Goal: Task Accomplishment & Management: Use online tool/utility

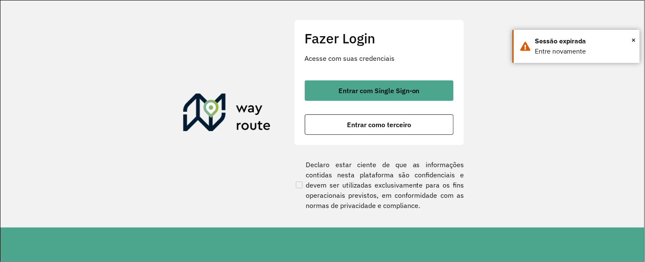
click at [430, 132] on button "Entrar como terceiro" at bounding box center [379, 124] width 149 height 20
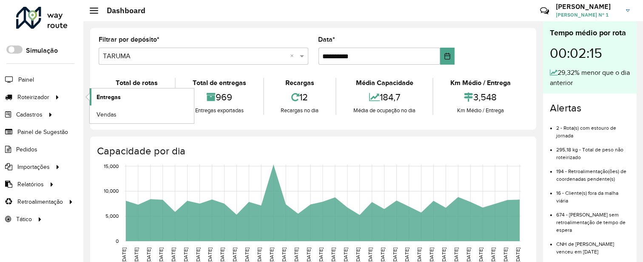
click at [113, 99] on span "Entregas" at bounding box center [108, 97] width 24 height 9
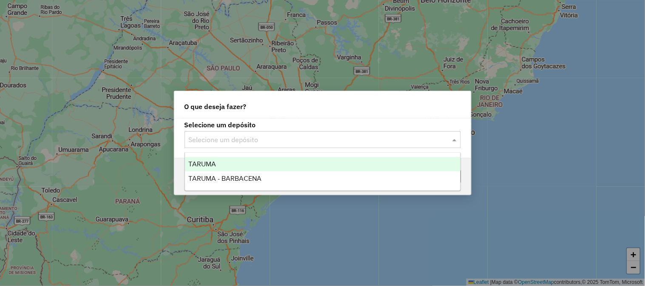
click at [377, 133] on div "Selecione um depósito" at bounding box center [322, 139] width 276 height 17
click at [307, 166] on div "TARUMA" at bounding box center [322, 164] width 275 height 14
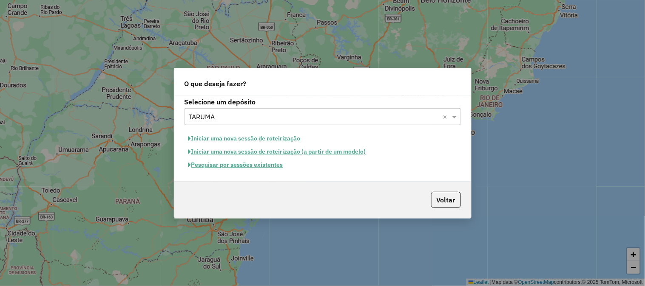
click at [275, 166] on button "Pesquisar por sessões existentes" at bounding box center [235, 165] width 102 height 13
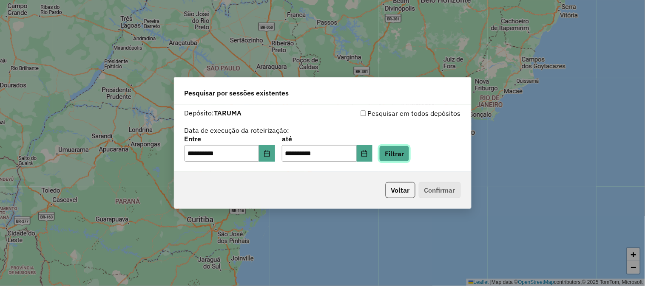
click at [406, 151] on button "Filtrar" at bounding box center [394, 154] width 30 height 16
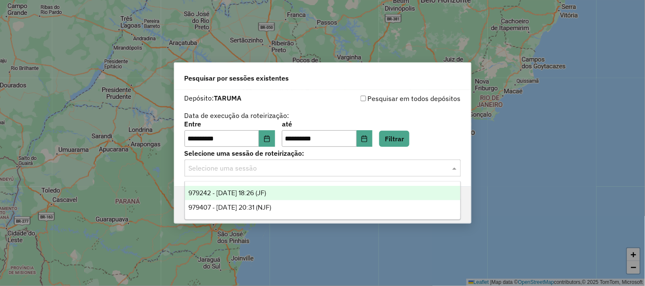
click at [394, 171] on input "text" at bounding box center [314, 169] width 251 height 10
click at [375, 191] on div "979242 - 14/08/2025 18:26 (JF)" at bounding box center [322, 193] width 275 height 14
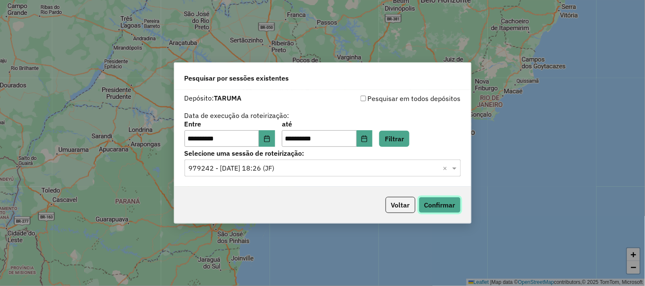
click at [451, 200] on button "Confirmar" at bounding box center [440, 205] width 42 height 16
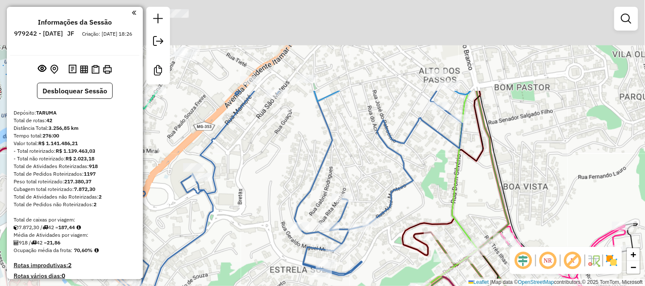
drag, startPoint x: 395, startPoint y: 78, endPoint x: 385, endPoint y: 219, distance: 141.4
click at [387, 218] on icon at bounding box center [263, 263] width 397 height 344
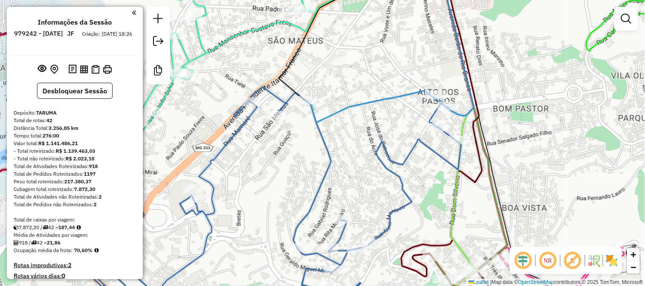
click at [393, 102] on icon at bounding box center [389, 47] width 169 height 151
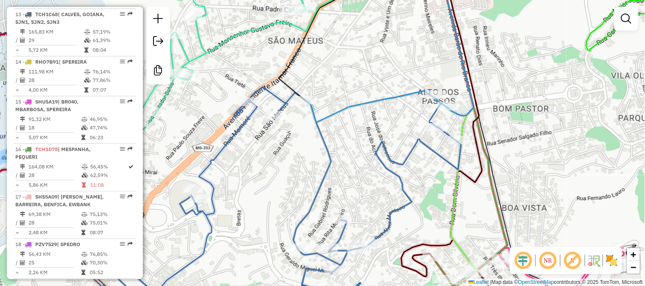
select select "**********"
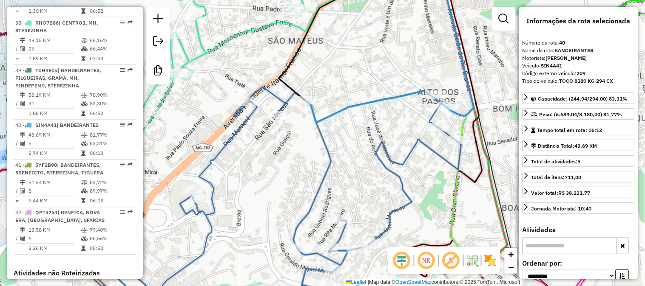
scroll to position [2093, 0]
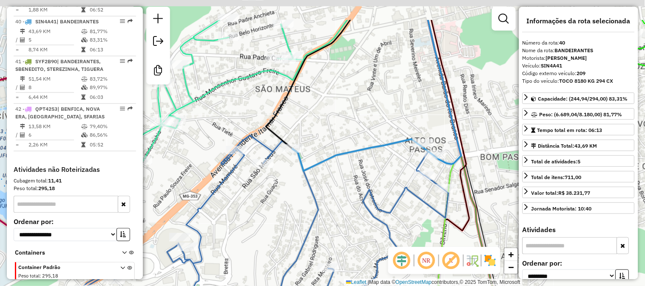
drag, startPoint x: 374, startPoint y: 127, endPoint x: 364, endPoint y: 143, distance: 18.6
click at [364, 142] on div "Janela de atendimento Grade de atendimento Capacidade Transportadoras Veículos …" at bounding box center [322, 143] width 645 height 286
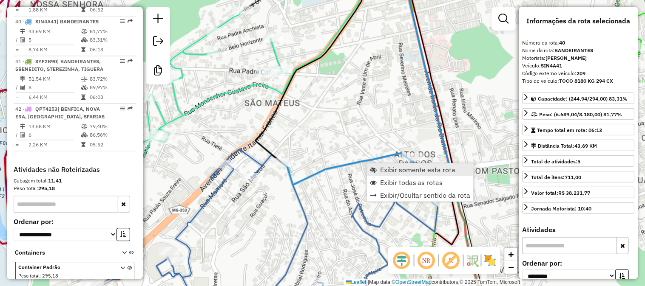
click at [377, 165] on link "Exibir somente esta rota" at bounding box center [420, 170] width 107 height 13
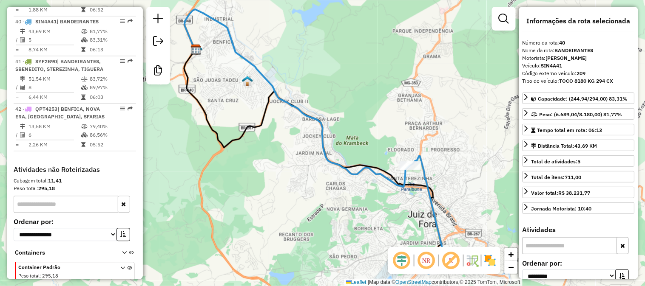
drag, startPoint x: 372, startPoint y: 156, endPoint x: 332, endPoint y: 122, distance: 52.5
click at [332, 125] on div "Janela de atendimento Grade de atendimento Capacidade Transportadoras Veículos …" at bounding box center [322, 143] width 645 height 286
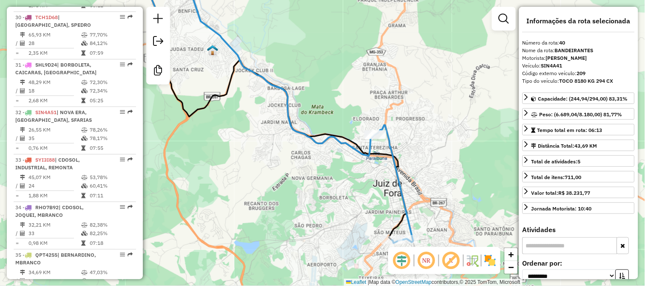
scroll to position [1621, 0]
click at [288, 185] on div "Janela de atendimento Grade de atendimento Capacidade Transportadoras Veículos …" at bounding box center [322, 143] width 645 height 286
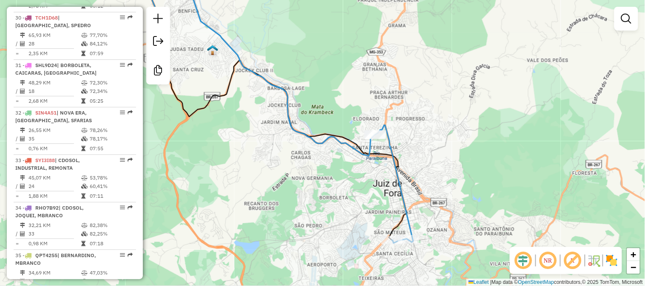
select select "**********"
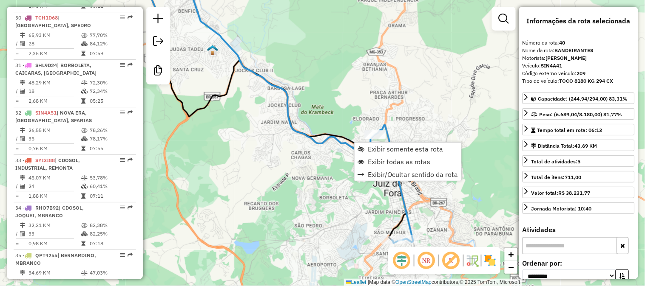
scroll to position [2093, 0]
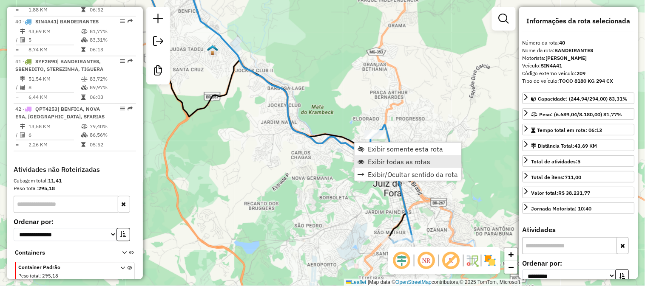
click at [379, 162] on span "Exibir todas as rotas" at bounding box center [399, 162] width 63 height 7
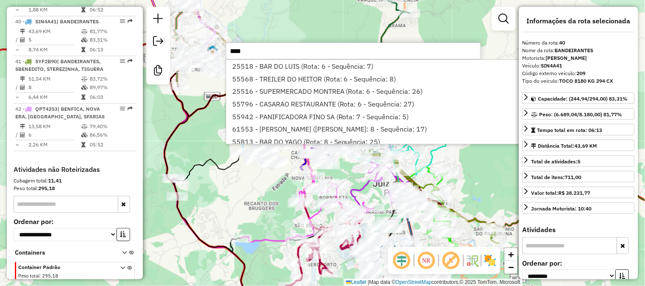
type input "*****"
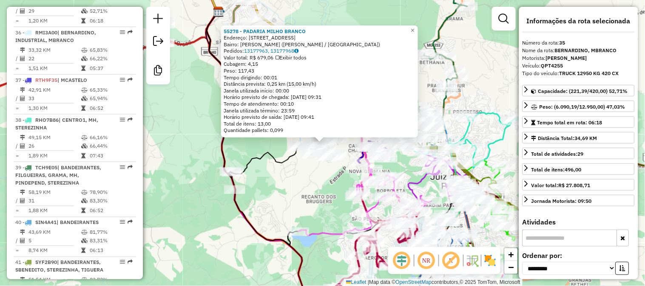
scroll to position [1855, 0]
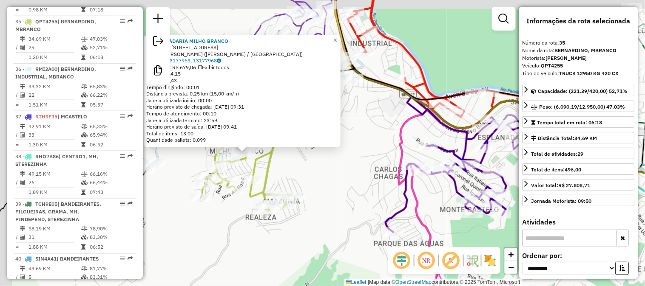
drag, startPoint x: 241, startPoint y: 150, endPoint x: 291, endPoint y: 176, distance: 56.1
click at [291, 176] on div "55278 - PADARIA MILHO BRANCO Endereço: Rua A J Flores, 20 Bairro: Francisco Ber…" at bounding box center [322, 143] width 645 height 286
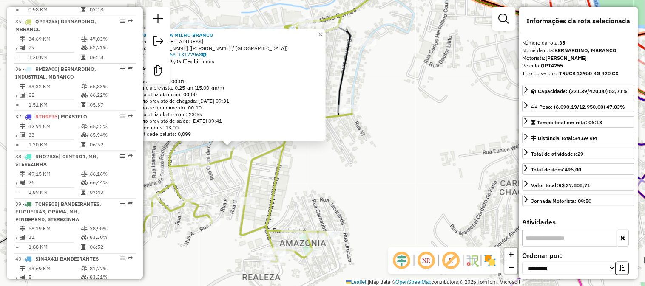
click at [244, 163] on div "55278 - PADARIA MILHO BRANCO Endereço: Rua A J Flores, 20 Bairro: Francisco Ber…" at bounding box center [322, 143] width 645 height 286
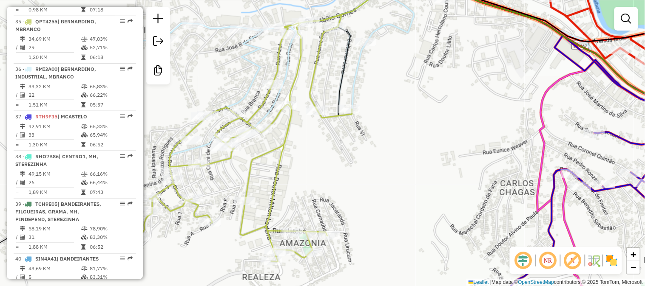
click at [447, 231] on div "Janela de atendimento Grade de atendimento Capacidade Transportadoras Veículos …" at bounding box center [322, 143] width 645 height 286
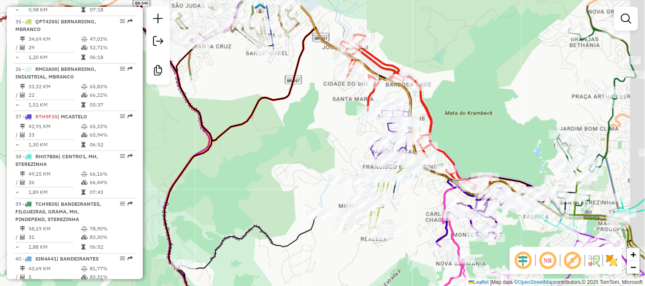
drag, startPoint x: 328, startPoint y: 114, endPoint x: 263, endPoint y: 227, distance: 130.8
click at [263, 227] on div "Janela de atendimento Grade de atendimento Capacidade Transportadoras Veículos …" at bounding box center [322, 143] width 645 height 286
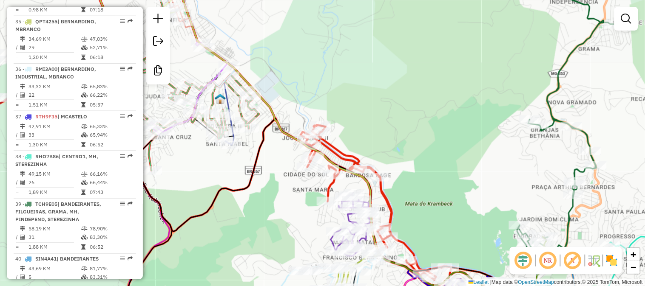
drag, startPoint x: 269, startPoint y: 217, endPoint x: 279, endPoint y: 231, distance: 16.7
click at [279, 232] on div "Janela de atendimento Grade de atendimento Capacidade Transportadoras Veículos …" at bounding box center [322, 143] width 645 height 286
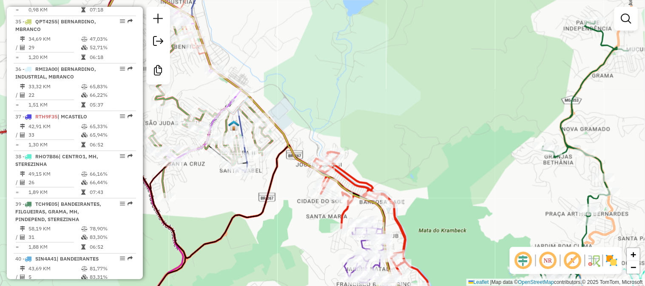
drag, startPoint x: 341, startPoint y: 169, endPoint x: 348, endPoint y: 186, distance: 18.2
click at [348, 193] on icon at bounding box center [384, 229] width 141 height 155
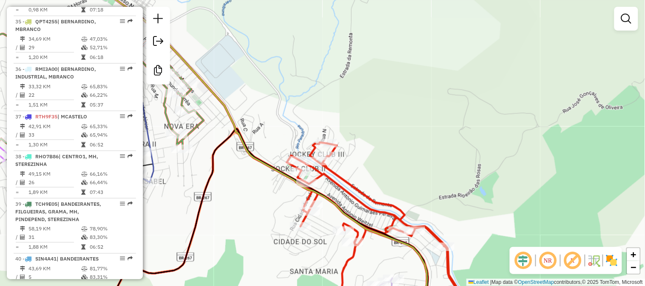
drag, startPoint x: 343, startPoint y: 201, endPoint x: 328, endPoint y: 155, distance: 48.9
click at [328, 156] on div "Janela de atendimento Grade de atendimento Capacidade Transportadoras Veículos …" at bounding box center [322, 143] width 645 height 286
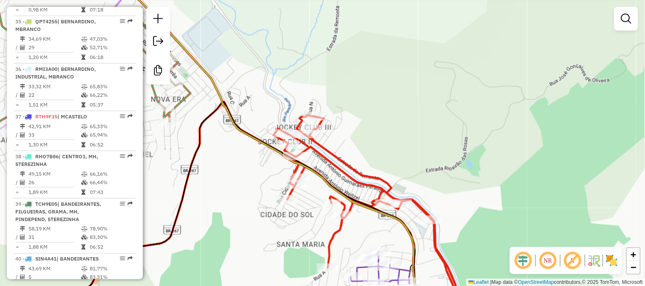
drag, startPoint x: 326, startPoint y: 155, endPoint x: 328, endPoint y: 175, distance: 20.0
click at [328, 175] on div "Janela de atendimento Grade de atendimento Capacidade Transportadoras Veículos …" at bounding box center [322, 143] width 645 height 286
drag, startPoint x: 333, startPoint y: 181, endPoint x: 332, endPoint y: 131, distance: 50.2
click at [332, 131] on icon at bounding box center [175, 208] width 481 height 213
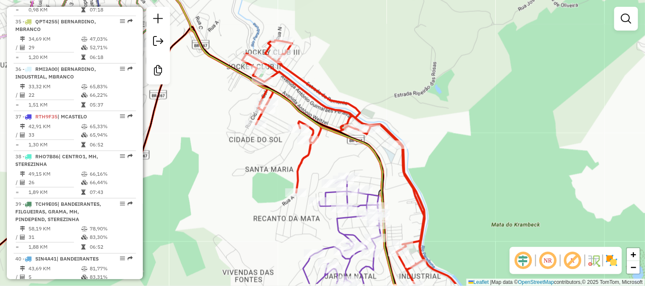
drag, startPoint x: 349, startPoint y: 181, endPoint x: 343, endPoint y: 131, distance: 50.1
click at [343, 133] on div "Janela de atendimento Grade de atendimento Capacidade Transportadoras Veículos …" at bounding box center [322, 143] width 645 height 286
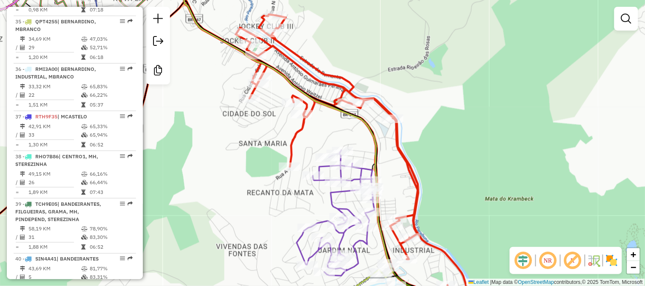
drag, startPoint x: 440, startPoint y: 168, endPoint x: 369, endPoint y: 71, distance: 120.8
click at [371, 76] on div "Janela de atendimento Grade de atendimento Capacidade Transportadoras Veículos …" at bounding box center [322, 143] width 645 height 286
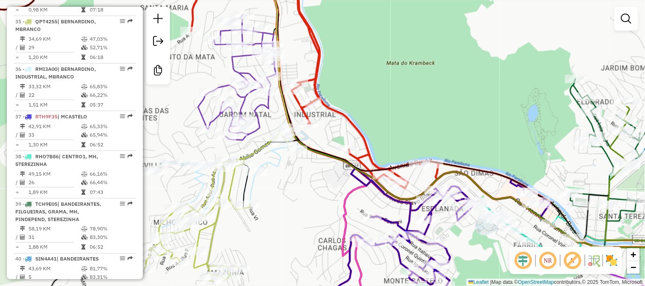
drag, startPoint x: 413, startPoint y: 111, endPoint x: 400, endPoint y: 139, distance: 30.8
click at [401, 139] on div "Janela de atendimento Grade de atendimento Capacidade Transportadoras Veículos …" at bounding box center [322, 143] width 645 height 286
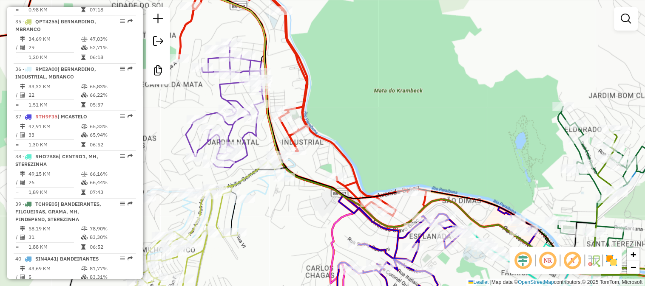
drag, startPoint x: 404, startPoint y: 137, endPoint x: 404, endPoint y: 153, distance: 16.2
click at [404, 153] on div "Janela de atendimento Grade de atendimento Capacidade Transportadoras Veículos …" at bounding box center [322, 143] width 645 height 286
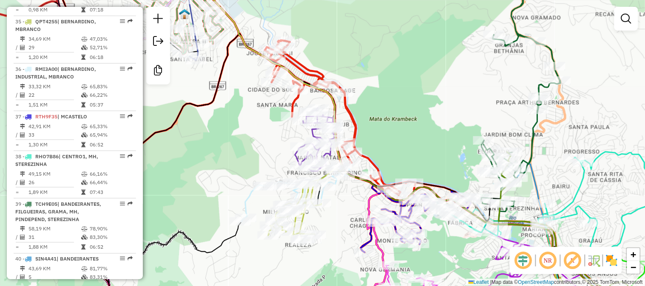
drag, startPoint x: 402, startPoint y: 143, endPoint x: 402, endPoint y: 152, distance: 8.9
click at [402, 152] on div "Janela de atendimento Grade de atendimento Capacidade Transportadoras Veículos …" at bounding box center [322, 143] width 645 height 286
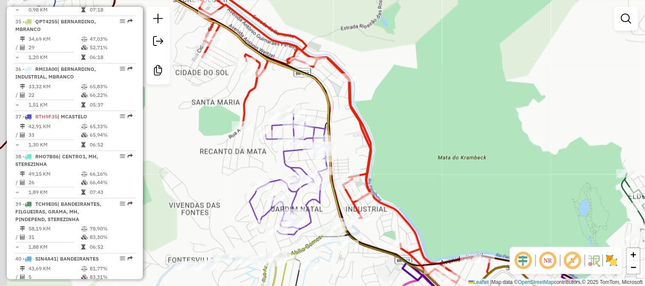
click at [402, 141] on div "Janela de atendimento Grade de atendimento Capacidade Transportadoras Veículos …" at bounding box center [322, 143] width 645 height 286
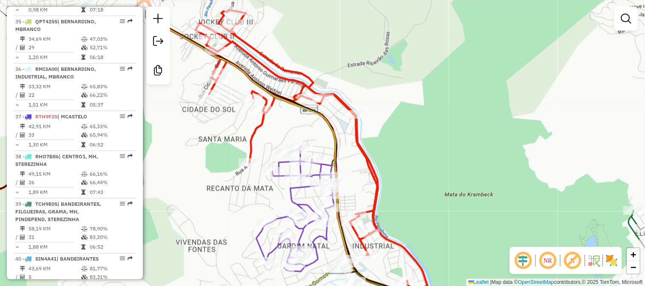
drag, startPoint x: 414, startPoint y: 144, endPoint x: 417, endPoint y: 165, distance: 20.7
click at [417, 165] on div "Janela de atendimento Grade de atendimento Capacidade Transportadoras Veículos …" at bounding box center [322, 143] width 645 height 286
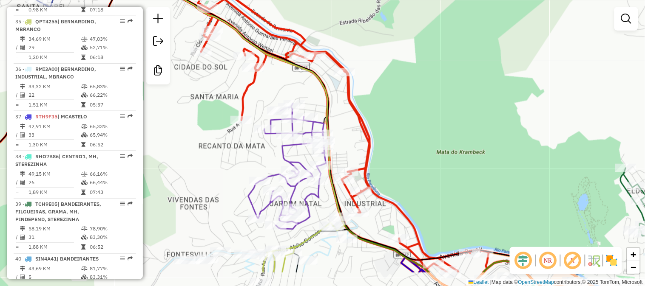
drag, startPoint x: 417, startPoint y: 150, endPoint x: 398, endPoint y: 53, distance: 98.8
click at [398, 53] on div "Janela de atendimento Grade de atendimento Capacidade Transportadoras Veículos …" at bounding box center [322, 143] width 645 height 286
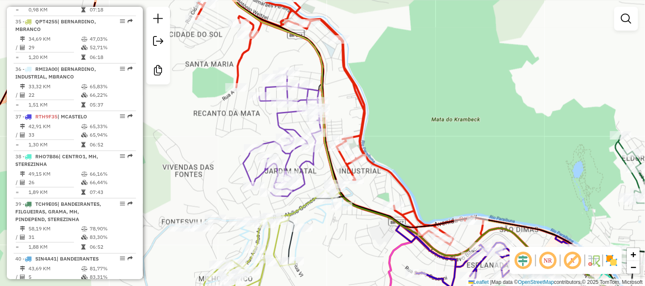
drag, startPoint x: 414, startPoint y: 74, endPoint x: 417, endPoint y: 103, distance: 29.1
click at [418, 102] on div "Janela de atendimento Grade de atendimento Capacidade Transportadoras Veículos …" at bounding box center [322, 143] width 645 height 286
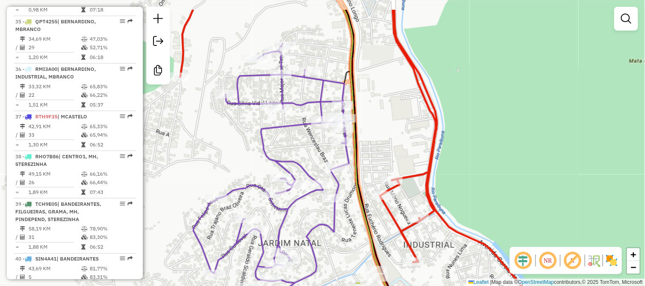
drag, startPoint x: 298, startPoint y: 154, endPoint x: 309, endPoint y: 208, distance: 55.1
click at [309, 208] on icon at bounding box center [271, 170] width 156 height 252
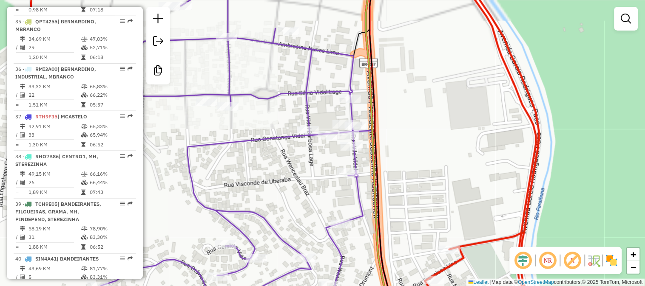
drag, startPoint x: 377, startPoint y: 150, endPoint x: 363, endPoint y: 185, distance: 37.9
click at [363, 185] on div "Janela de atendimento Grade de atendimento Capacidade Transportadoras Veículos …" at bounding box center [322, 143] width 645 height 286
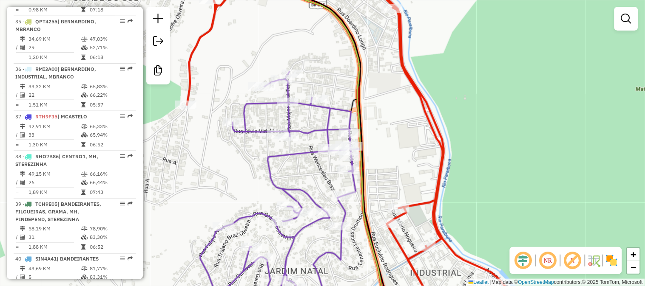
drag, startPoint x: 384, startPoint y: 177, endPoint x: 373, endPoint y: 110, distance: 68.0
click at [373, 115] on div "Janela de atendimento Grade de atendimento Capacidade Transportadoras Veículos …" at bounding box center [322, 143] width 645 height 286
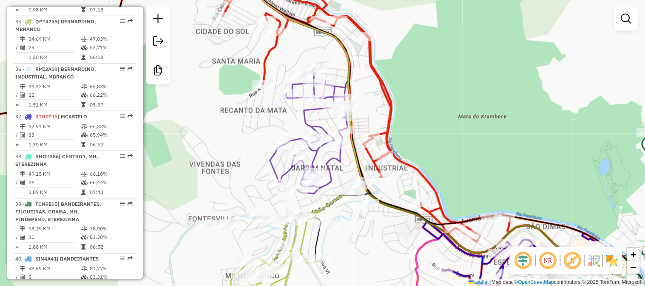
drag, startPoint x: 414, startPoint y: 116, endPoint x: 409, endPoint y: 113, distance: 5.7
click at [409, 114] on div "Janela de atendimento Grade de atendimento Capacidade Transportadoras Veículos …" at bounding box center [322, 143] width 645 height 286
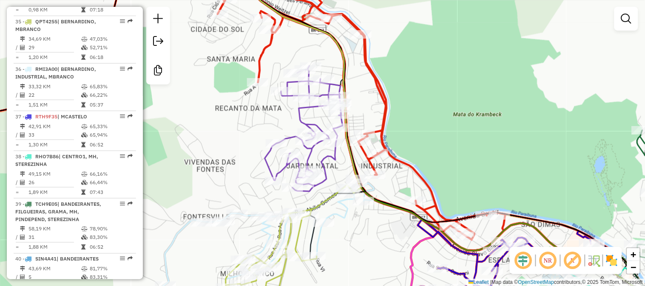
drag, startPoint x: 417, startPoint y: 110, endPoint x: 417, endPoint y: 120, distance: 9.8
click at [417, 120] on div "Janela de atendimento Grade de atendimento Capacidade Transportadoras Veículos …" at bounding box center [322, 143] width 645 height 286
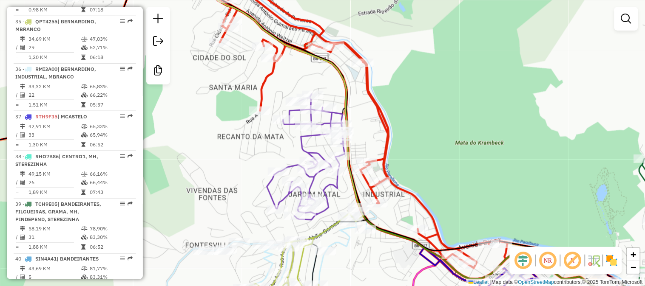
drag, startPoint x: 443, startPoint y: 108, endPoint x: 439, endPoint y: 128, distance: 20.8
click at [445, 128] on div "Janela de atendimento Grade de atendimento Capacidade Transportadoras Veículos …" at bounding box center [322, 143] width 645 height 286
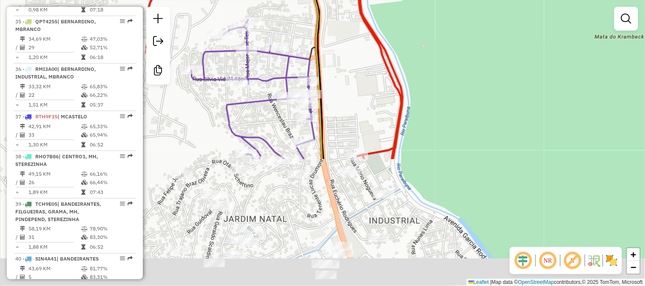
drag, startPoint x: 462, startPoint y: 191, endPoint x: 370, endPoint y: 14, distance: 199.6
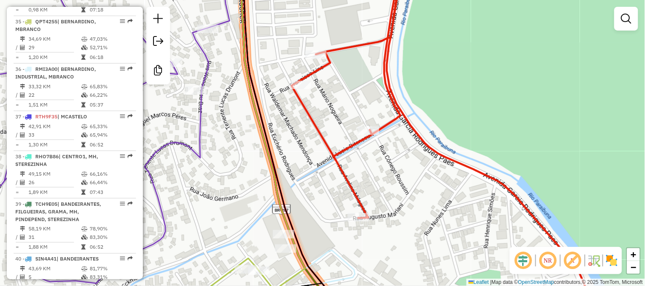
click at [372, 139] on icon at bounding box center [443, 144] width 303 height 344
select select "**********"
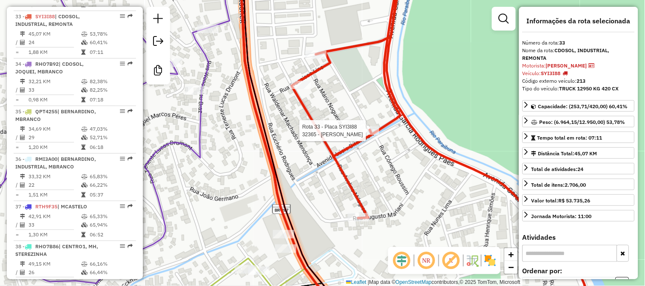
scroll to position [1760, 0]
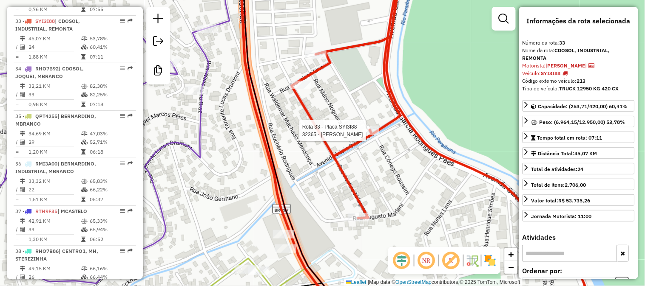
click at [372, 135] on div at bounding box center [368, 131] width 21 height 8
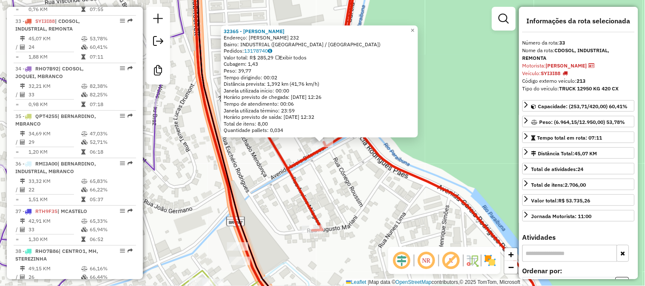
click at [361, 176] on div "32365 - JUCELIA CECILIA Endereço: CONEGO ROUSSIN 232 Bairro: INDUSTRIAL (JUIZ D…" at bounding box center [322, 143] width 645 height 286
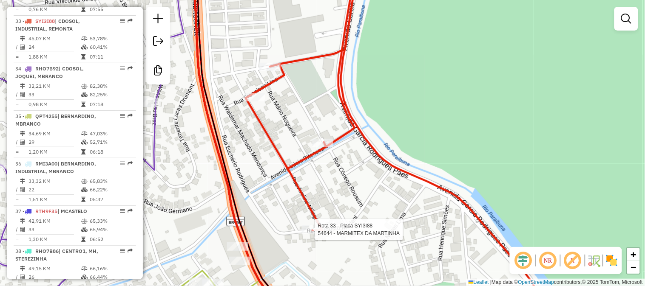
select select "**********"
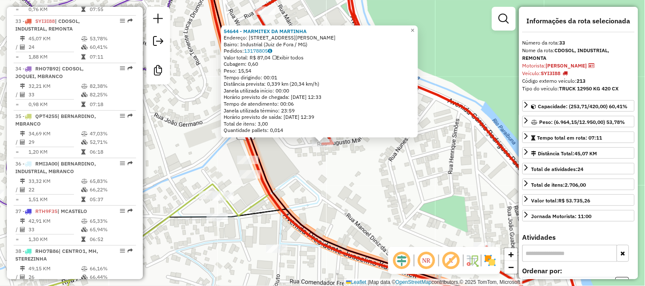
click at [380, 167] on div "54644 - MARMITEX DA MARTINHA Endereço: Rua Augusto Mariani, 295 Bairro: Industr…" at bounding box center [322, 143] width 645 height 286
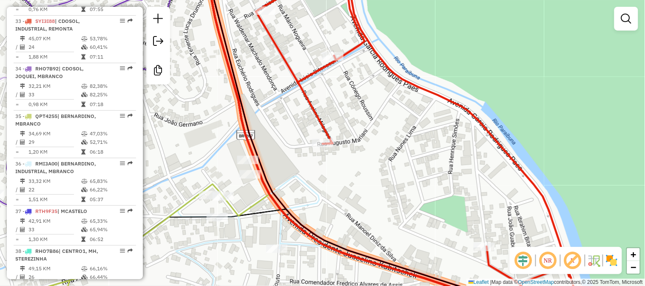
click at [391, 160] on div "Janela de atendimento Grade de atendimento Capacidade Transportadoras Veículos …" at bounding box center [322, 143] width 645 height 286
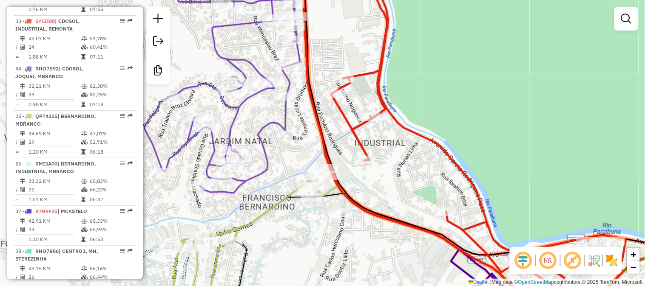
drag, startPoint x: 403, startPoint y: 156, endPoint x: 407, endPoint y: 164, distance: 9.9
click at [407, 164] on div "Janela de atendimento Grade de atendimento Capacidade Transportadoras Veículos …" at bounding box center [322, 143] width 645 height 286
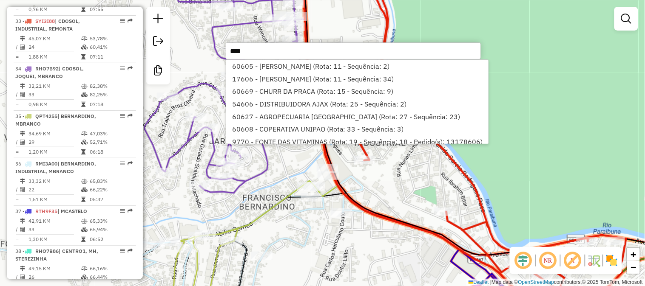
type input "*****"
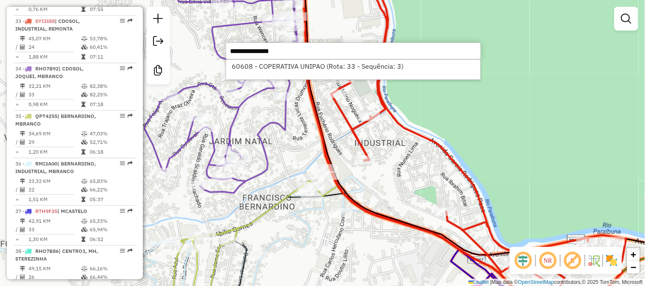
select select "**********"
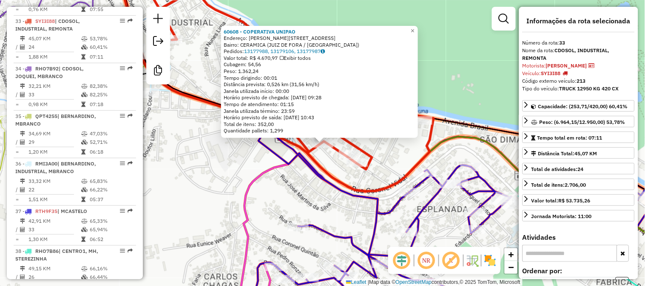
click at [340, 169] on div "60608 - COPERATIVA UNIPAO Endereço: JOSE MANOEL DE OLIVEIRA 64 Bairro: CERAMICA…" at bounding box center [322, 143] width 645 height 286
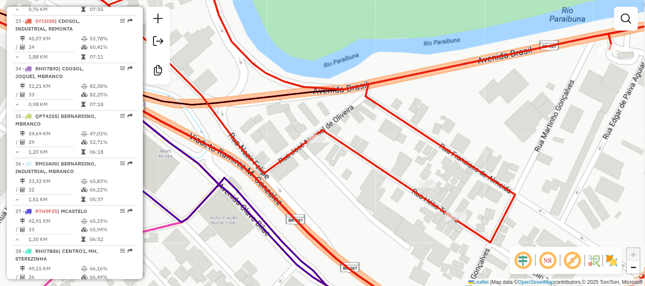
drag, startPoint x: 339, startPoint y: 161, endPoint x: 372, endPoint y: 183, distance: 40.4
click at [374, 184] on div "Janela de atendimento Grade de atendimento Capacidade Transportadoras Veículos …" at bounding box center [322, 143] width 645 height 286
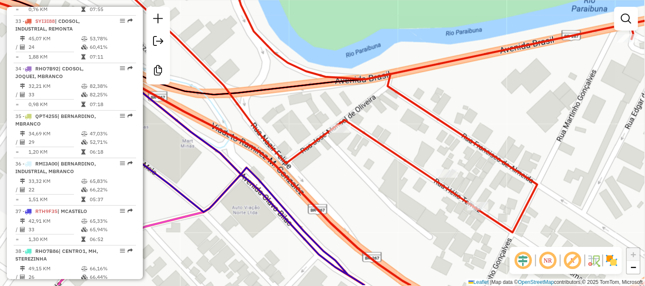
drag, startPoint x: 362, startPoint y: 197, endPoint x: 372, endPoint y: 163, distance: 35.4
click at [372, 163] on div "Janela de atendimento Grade de atendimento Capacidade Transportadoras Veículos …" at bounding box center [322, 143] width 645 height 286
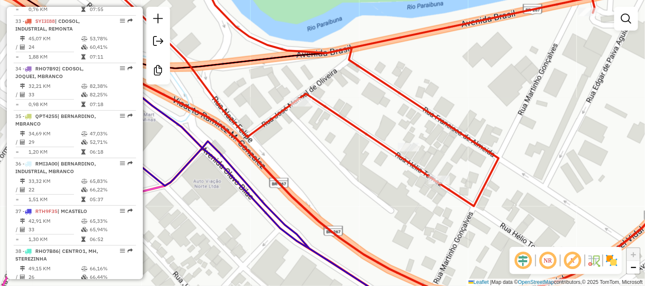
drag, startPoint x: 494, startPoint y: 121, endPoint x: 425, endPoint y: 94, distance: 74.0
click at [428, 95] on div "Janela de atendimento Grade de atendimento Capacidade Transportadoras Veículos …" at bounding box center [322, 143] width 645 height 286
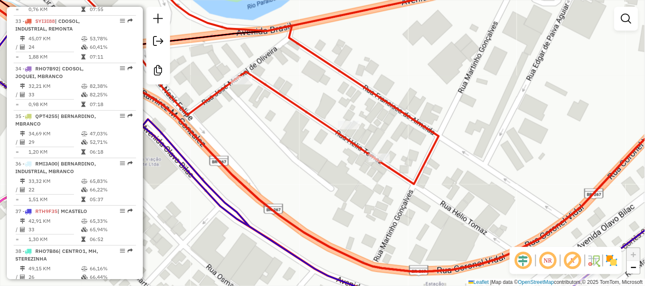
click at [353, 132] on div "Janela de atendimento Grade de atendimento Capacidade Transportadoras Veículos …" at bounding box center [322, 143] width 645 height 286
select select "**********"
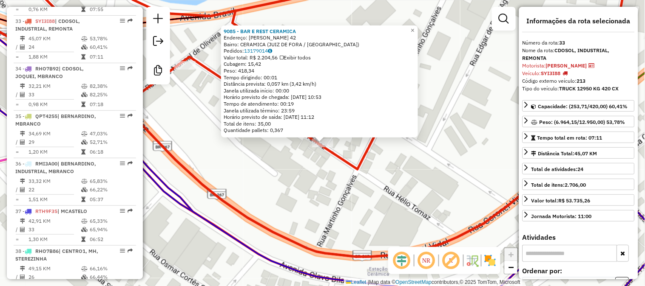
click at [333, 186] on div "9085 - BAR E REST CERAMICA Endereço: HELIO TOMAZ 42 Bairro: CERAMICA (JUIZ DE F…" at bounding box center [322, 143] width 645 height 286
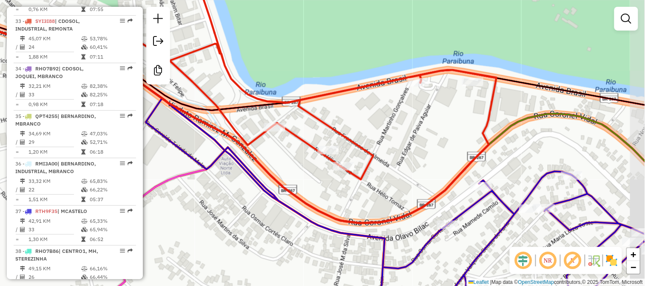
drag, startPoint x: 331, startPoint y: 186, endPoint x: 357, endPoint y: 190, distance: 26.7
click at [357, 190] on div "Janela de atendimento Grade de atendimento Capacidade Transportadoras Veículos …" at bounding box center [322, 143] width 645 height 286
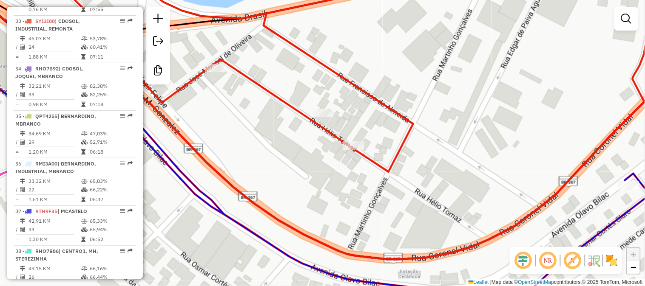
click at [359, 194] on div "Janela de atendimento Grade de atendimento Capacidade Transportadoras Veículos …" at bounding box center [322, 143] width 645 height 286
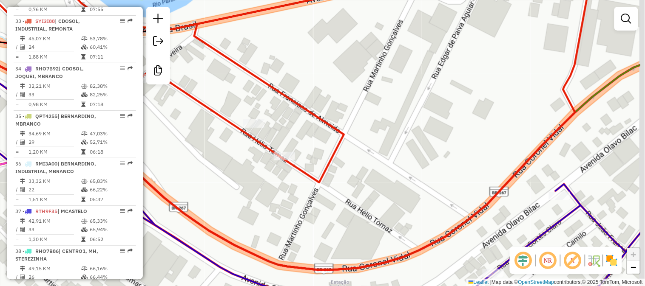
drag, startPoint x: 474, startPoint y: 122, endPoint x: 415, endPoint y: 162, distance: 71.4
click at [415, 162] on div "Janela de atendimento Grade de atendimento Capacidade Transportadoras Veículos …" at bounding box center [322, 143] width 645 height 286
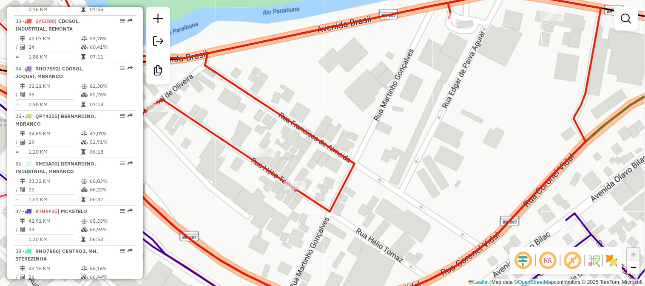
drag, startPoint x: 416, startPoint y: 156, endPoint x: 403, endPoint y: 121, distance: 38.2
click at [403, 121] on div "Janela de atendimento Grade de atendimento Capacidade Transportadoras Veículos …" at bounding box center [322, 143] width 645 height 286
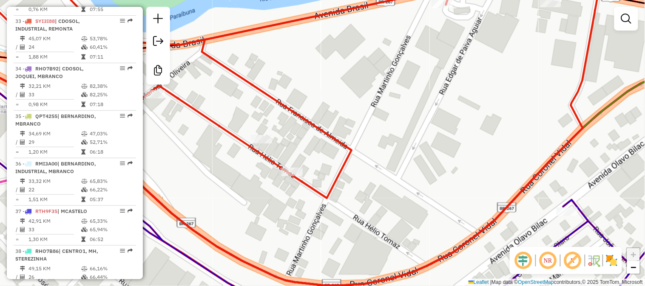
drag, startPoint x: 419, startPoint y: 118, endPoint x: 428, endPoint y: 138, distance: 21.7
click at [428, 138] on div "Janela de atendimento Grade de atendimento Capacidade Transportadoras Veículos …" at bounding box center [322, 143] width 645 height 286
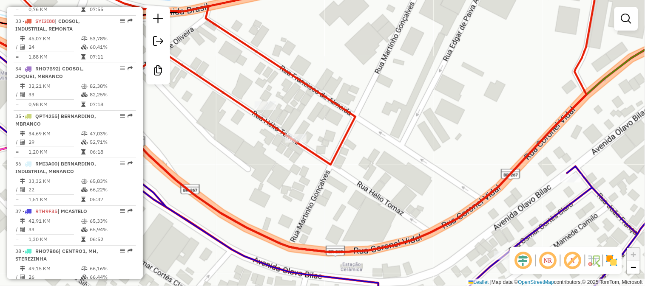
drag, startPoint x: 473, startPoint y: 208, endPoint x: 462, endPoint y: 224, distance: 18.9
click at [462, 224] on icon at bounding box center [267, 112] width 664 height 281
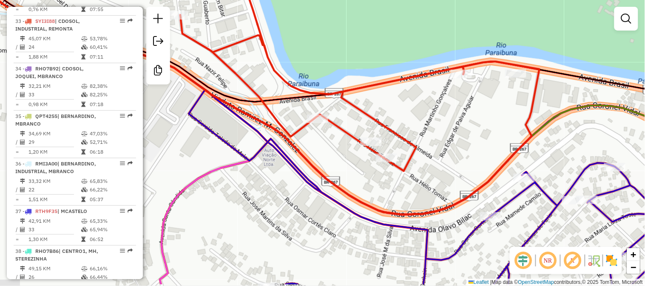
drag, startPoint x: 433, startPoint y: 240, endPoint x: 446, endPoint y: 209, distance: 33.1
click at [446, 209] on icon at bounding box center [246, 78] width 586 height 274
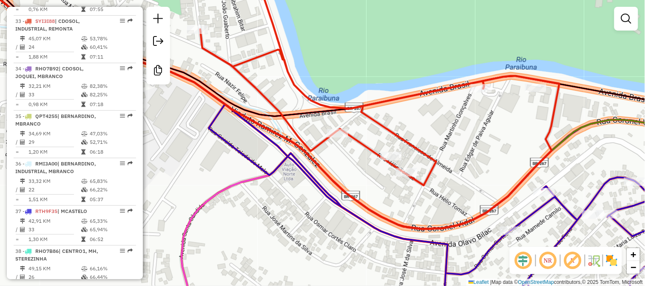
drag, startPoint x: 426, startPoint y: 192, endPoint x: 446, endPoint y: 206, distance: 24.7
click at [446, 206] on div "Janela de atendimento Grade de atendimento Capacidade Transportadoras Veículos …" at bounding box center [322, 143] width 645 height 286
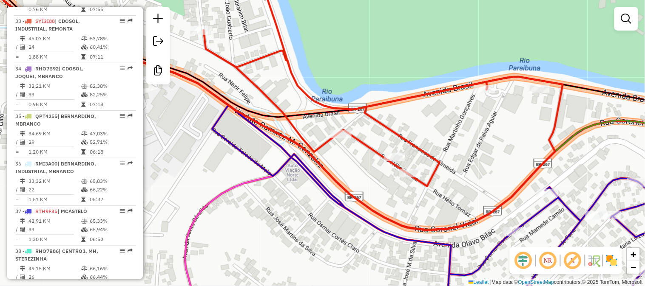
drag, startPoint x: 282, startPoint y: 134, endPoint x: 359, endPoint y: 136, distance: 76.9
click at [359, 136] on icon at bounding box center [272, 101] width 579 height 258
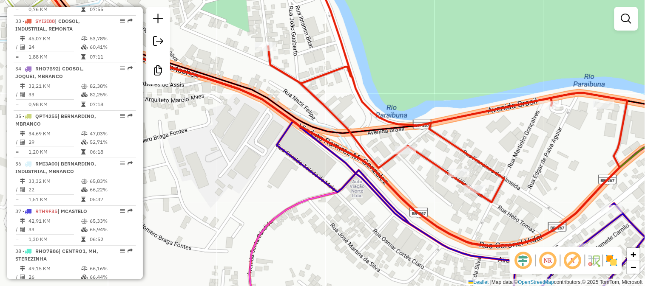
drag, startPoint x: 542, startPoint y: 155, endPoint x: 530, endPoint y: 145, distance: 15.7
click at [538, 145] on div "Janela de atendimento Grade de atendimento Capacidade Transportadoras Veículos …" at bounding box center [322, 143] width 645 height 286
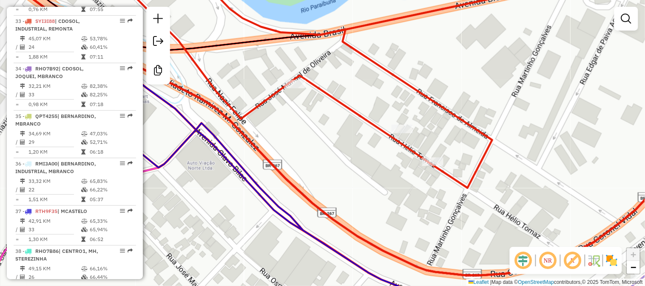
drag, startPoint x: 517, startPoint y: 194, endPoint x: 516, endPoint y: 188, distance: 6.4
click at [516, 188] on div "Janela de atendimento Grade de atendimento Capacidade Transportadoras Veículos …" at bounding box center [322, 143] width 645 height 286
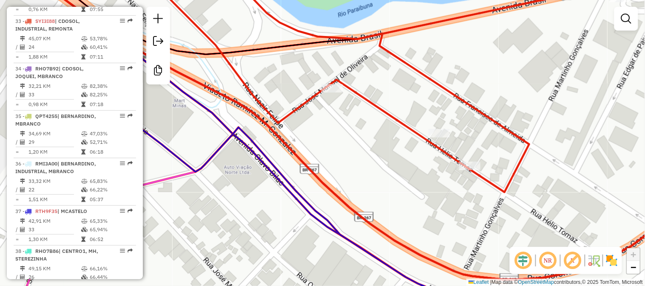
drag, startPoint x: 368, startPoint y: 124, endPoint x: 375, endPoint y: 125, distance: 6.9
click at [375, 125] on div "Janela de atendimento Grade de atendimento Capacidade Transportadoras Veículos …" at bounding box center [322, 143] width 645 height 286
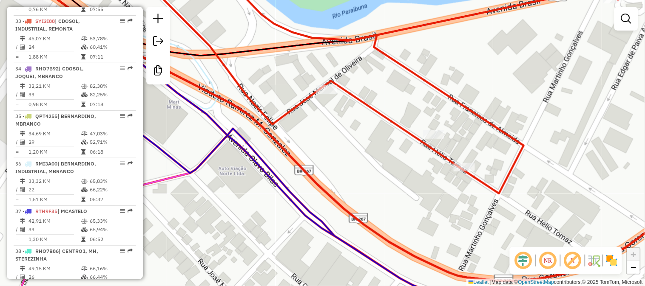
drag, startPoint x: 381, startPoint y: 118, endPoint x: 375, endPoint y: 118, distance: 6.4
click at [376, 118] on icon at bounding box center [377, 83] width 485 height 221
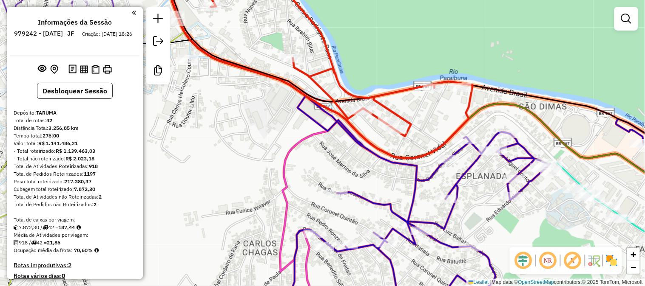
scroll to position [1760, 0]
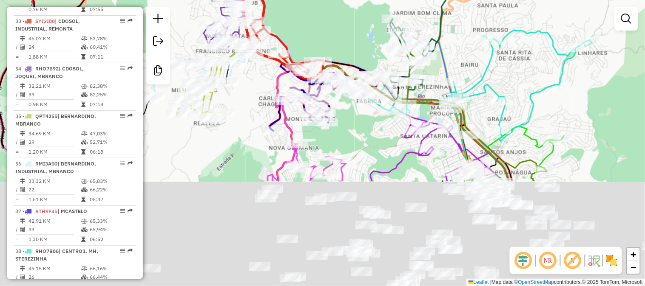
drag, startPoint x: 372, startPoint y: 244, endPoint x: 370, endPoint y: 237, distance: 6.6
click at [344, 45] on div "Rota 38 - Placa RHO7B86 56664 - [PERSON_NAME] Rota 38 - Placa RHO7B86 36391 - S…" at bounding box center [322, 143] width 645 height 286
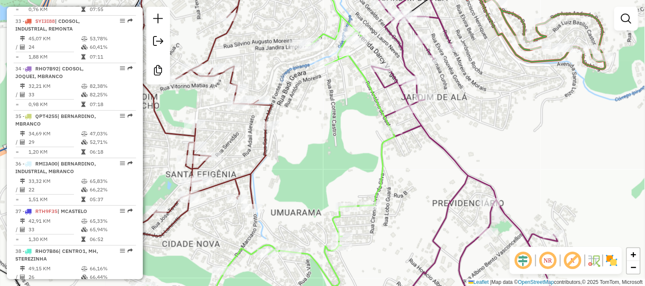
click at [428, 150] on div "Rota 38 - Placa RHO7B86 56664 - [PERSON_NAME] Rota 38 - Placa RHO7B86 53890 - V…" at bounding box center [322, 143] width 645 height 286
click at [433, 145] on icon at bounding box center [468, 144] width 194 height 344
select select "**********"
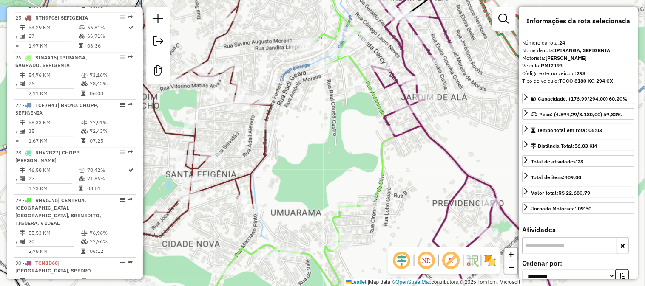
scroll to position [1332, 0]
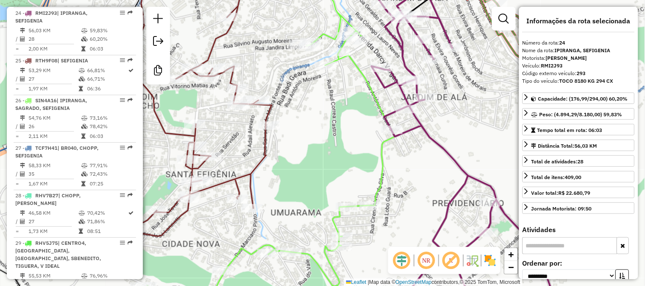
click at [387, 156] on icon at bounding box center [271, 144] width 248 height 344
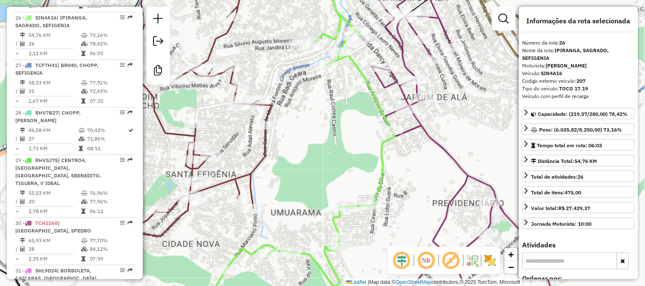
scroll to position [1420, 0]
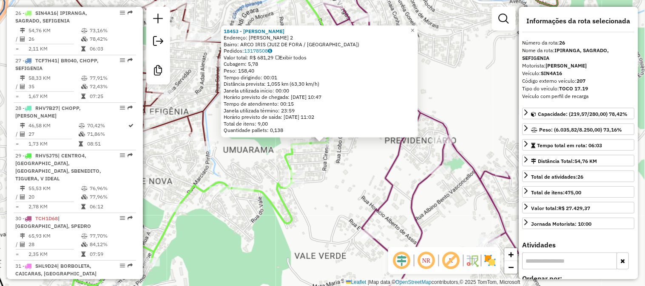
click at [449, 45] on div "18453 - [PERSON_NAME]: [PERSON_NAME] 2 Bairro: ARCO IRIS (JUIZ DE FORA / [GEOGR…" at bounding box center [322, 143] width 645 height 286
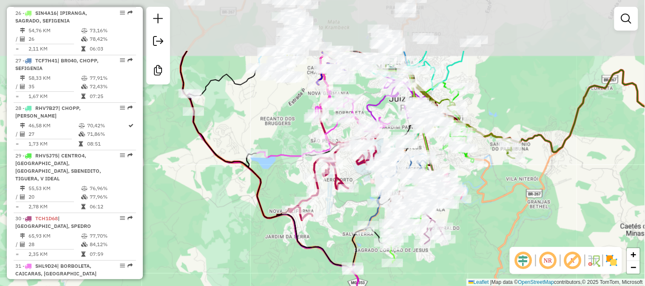
drag, startPoint x: 292, startPoint y: 192, endPoint x: 287, endPoint y: 267, distance: 75.4
click at [287, 267] on div "Janela de atendimento Grade de atendimento Capacidade Transportadoras Veículos …" at bounding box center [322, 143] width 645 height 286
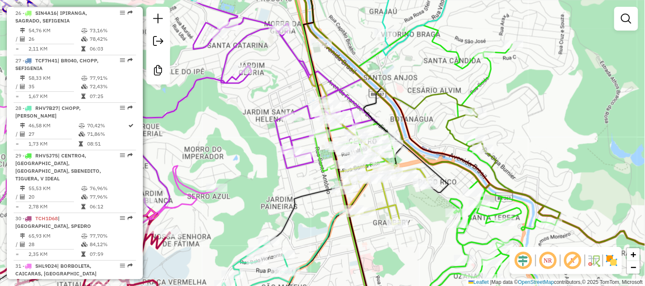
drag, startPoint x: 299, startPoint y: 198, endPoint x: 292, endPoint y: 151, distance: 46.8
click at [292, 154] on icon at bounding box center [258, 107] width 167 height 270
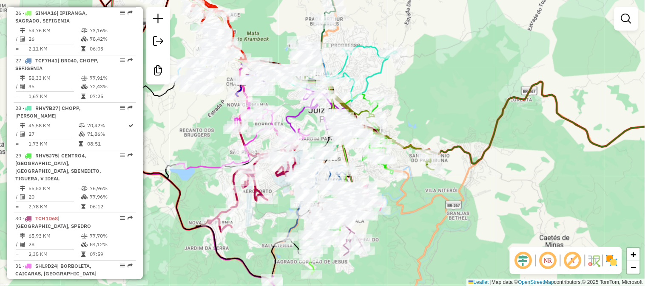
drag, startPoint x: 193, startPoint y: 136, endPoint x: 225, endPoint y: 159, distance: 39.5
click at [225, 159] on div "Janela de atendimento Grade de atendimento Capacidade Transportadoras Veículos …" at bounding box center [322, 143] width 645 height 286
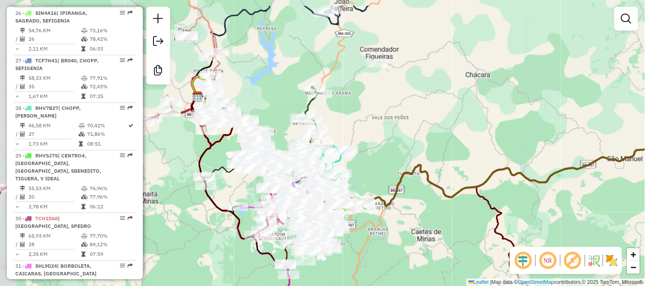
drag, startPoint x: 231, startPoint y: 152, endPoint x: 274, endPoint y: 201, distance: 66.0
click at [263, 206] on div "Janela de atendimento Grade de atendimento Capacidade Transportadoras Veículos …" at bounding box center [322, 143] width 645 height 286
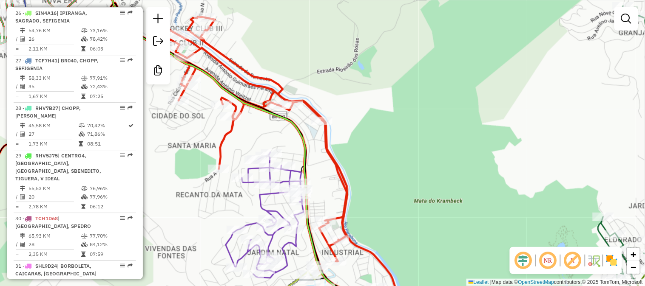
drag, startPoint x: 246, startPoint y: 204, endPoint x: 235, endPoint y: 172, distance: 34.4
click at [235, 173] on div "Janela de atendimento Grade de atendimento Capacidade Transportadoras Veículos …" at bounding box center [322, 143] width 645 height 286
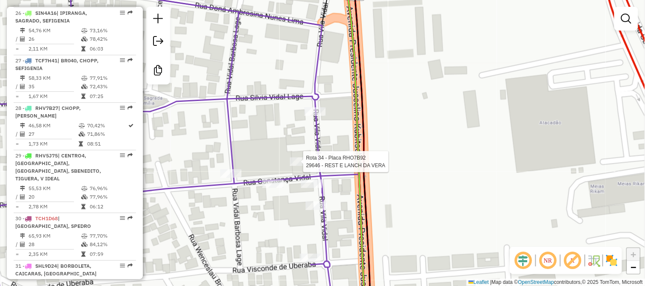
select select "**********"
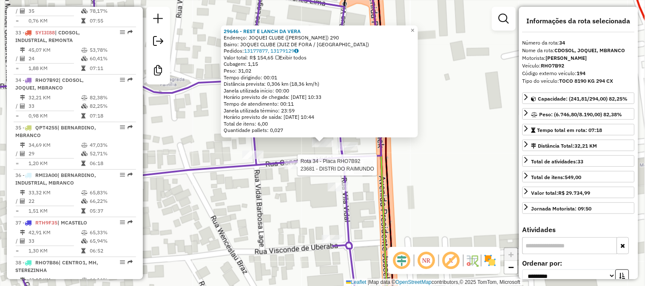
scroll to position [1808, 0]
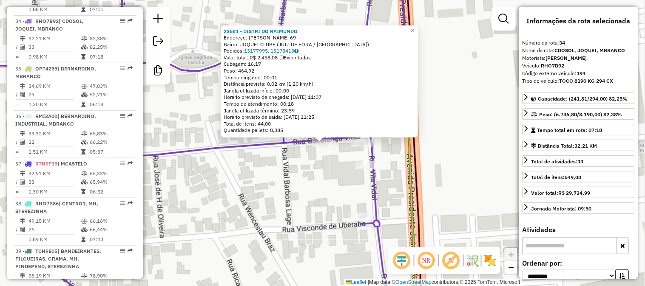
click at [319, 179] on div "23681 - DISTRI DO [PERSON_NAME]: [PERSON_NAME] 69 Bairro: JOQUEI CLUBE (JUIZ DE…" at bounding box center [322, 143] width 645 height 286
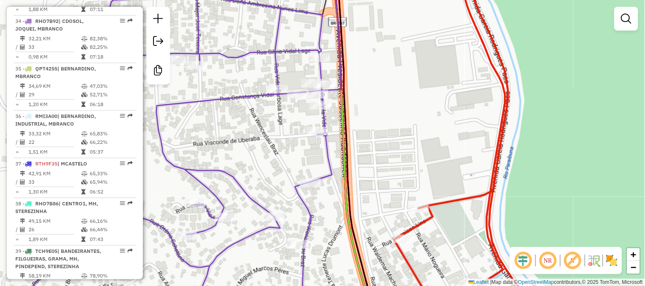
click at [297, 190] on icon at bounding box center [176, 144] width 312 height 344
select select "**********"
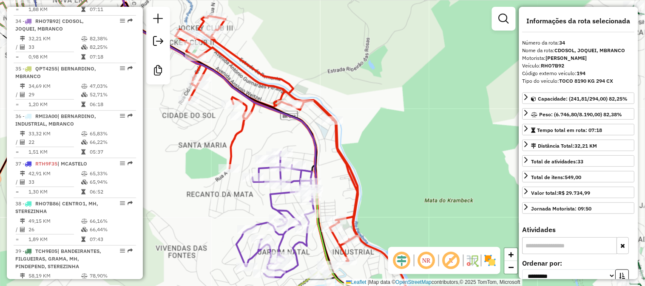
drag, startPoint x: 299, startPoint y: 137, endPoint x: 309, endPoint y: 174, distance: 38.5
click at [308, 174] on div "Janela de atendimento Grade de atendimento Capacidade Transportadoras Veículos …" at bounding box center [322, 143] width 645 height 286
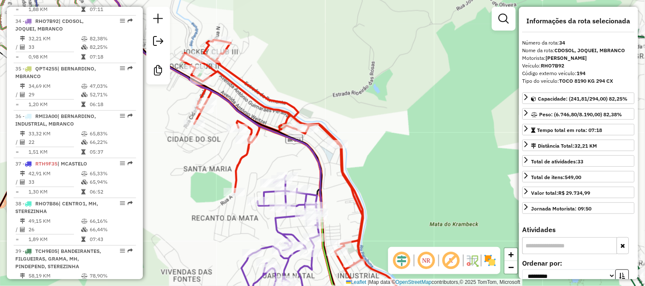
click at [294, 110] on icon at bounding box center [297, 177] width 232 height 275
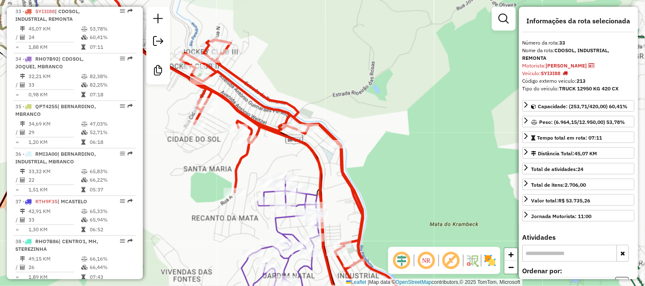
scroll to position [1760, 0]
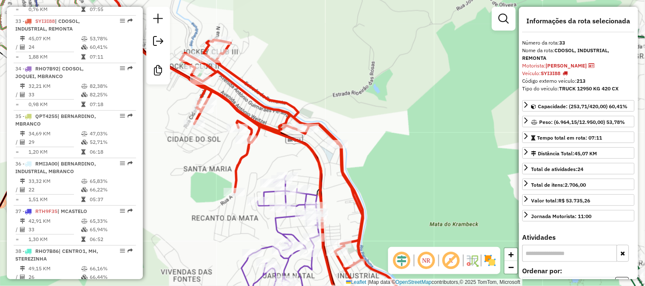
click at [344, 99] on div "Janela de atendimento Grade de atendimento Capacidade Transportadoras Veículos …" at bounding box center [322, 143] width 645 height 286
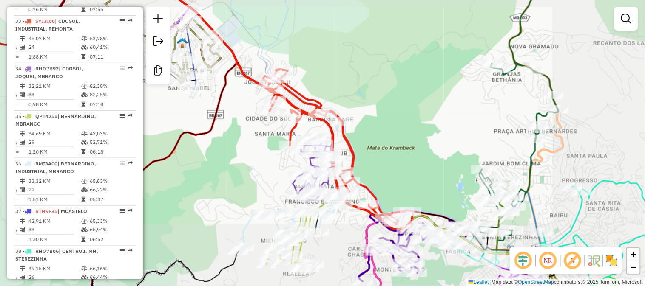
drag, startPoint x: 363, startPoint y: 118, endPoint x: 324, endPoint y: 85, distance: 50.7
click at [325, 88] on div "Janela de atendimento Grade de atendimento Capacidade Transportadoras Veículos …" at bounding box center [322, 143] width 645 height 286
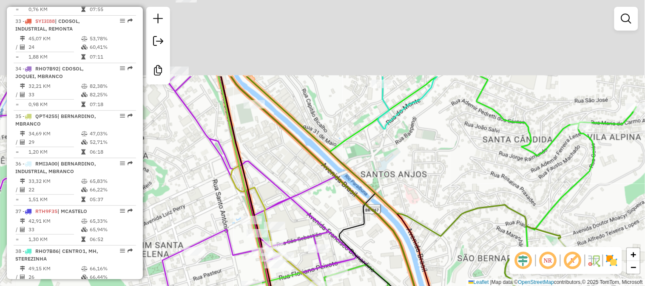
drag, startPoint x: 411, startPoint y: 141, endPoint x: 406, endPoint y: 166, distance: 25.1
click at [406, 166] on div "Janela de atendimento Grade de atendimento Capacidade Transportadoras Veículos …" at bounding box center [322, 143] width 645 height 286
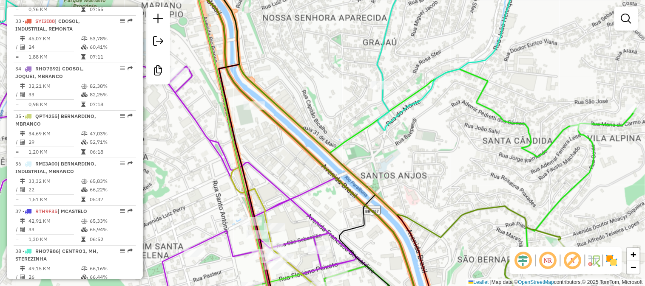
select select "**********"
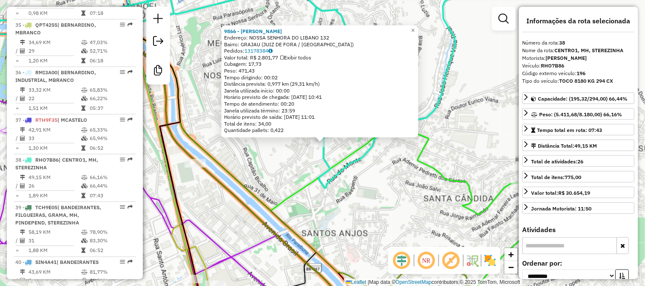
scroll to position [1991, 0]
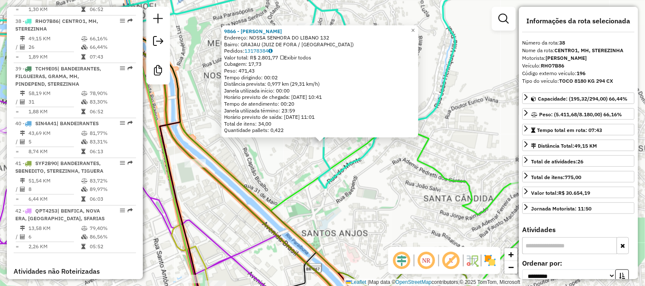
click at [341, 150] on div "9866 - [PERSON_NAME]: NOSSA SENHORA DO LIBANO 132 Bairro: GRAJAU ([GEOGRAPHIC_D…" at bounding box center [322, 143] width 645 height 286
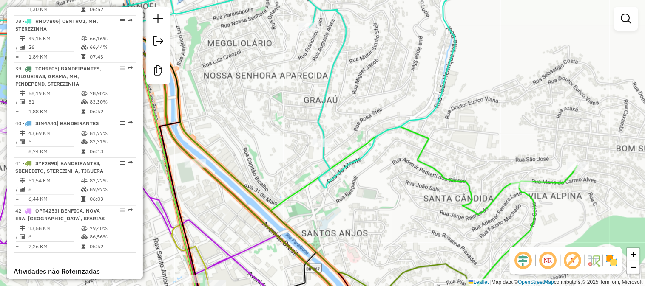
drag, startPoint x: 348, startPoint y: 147, endPoint x: 350, endPoint y: 167, distance: 20.0
click at [352, 168] on div "Janela de atendimento Grade de atendimento Capacidade Transportadoras Veículos …" at bounding box center [322, 143] width 645 height 286
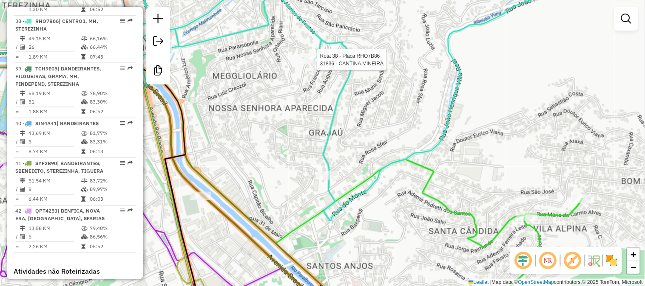
select select "**********"
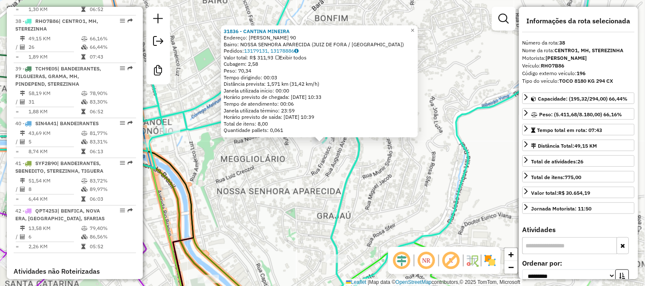
drag, startPoint x: 320, startPoint y: 164, endPoint x: 316, endPoint y: 159, distance: 5.7
click at [316, 160] on div "31836 - CANTINA MINEIRA Endereço: [PERSON_NAME] 90 Bairro: NOSSA SENHORA APAREC…" at bounding box center [322, 143] width 645 height 286
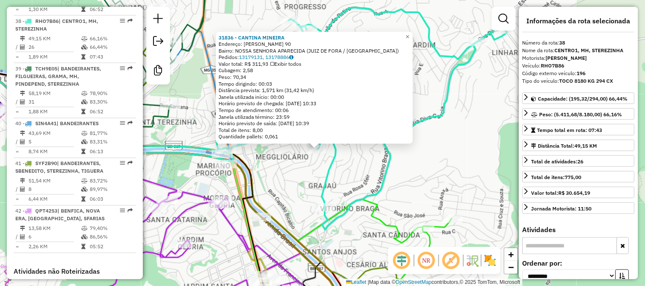
click at [342, 186] on div "31836 - CANTINA MINEIRA Endereço: [PERSON_NAME] 90 Bairro: NOSSA SENHORA APAREC…" at bounding box center [322, 143] width 645 height 286
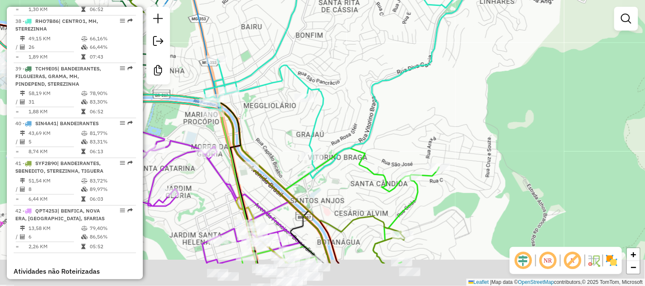
drag, startPoint x: 343, startPoint y: 181, endPoint x: 326, endPoint y: 89, distance: 92.9
click at [325, 85] on div "Janela de atendimento Grade de atendimento Capacidade Transportadoras Veículos …" at bounding box center [322, 143] width 645 height 286
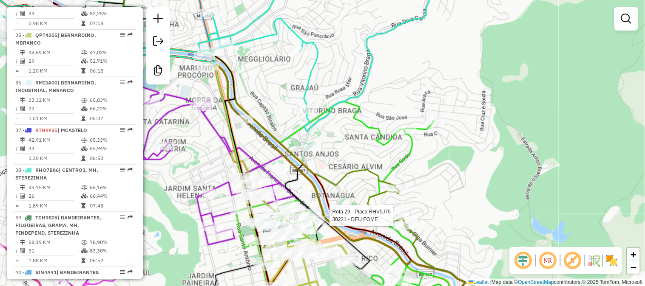
select select "**********"
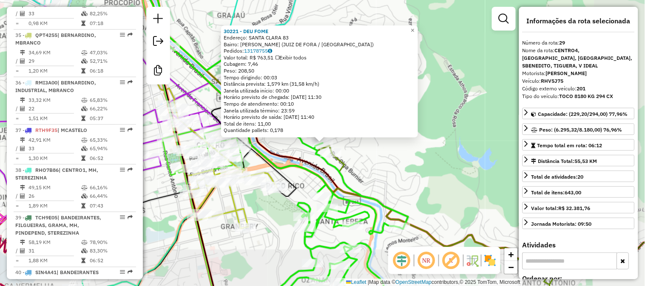
scroll to position [1562, 0]
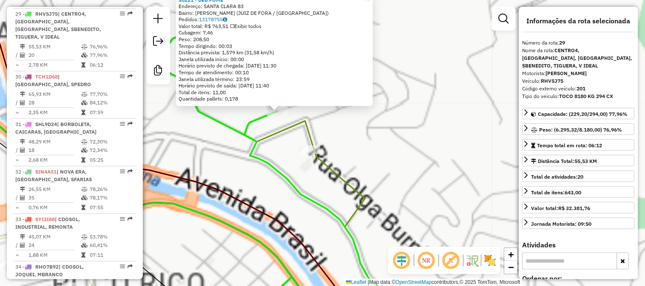
click at [340, 154] on div "30221 - DEU FOME Endereço: SANTA CLARA 83 Bairro: [GEOGRAPHIC_DATA] (JUIZ DE FO…" at bounding box center [322, 143] width 645 height 286
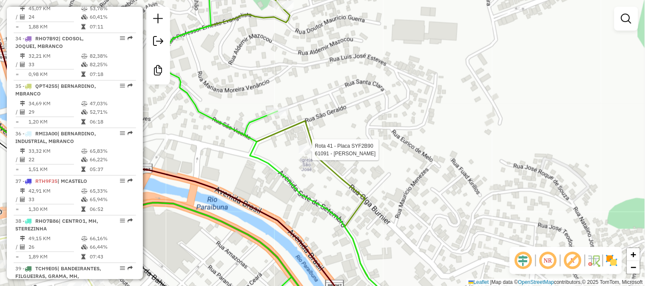
select select "**********"
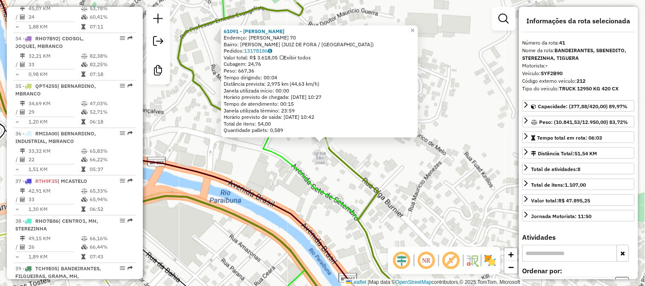
scroll to position [2104, 0]
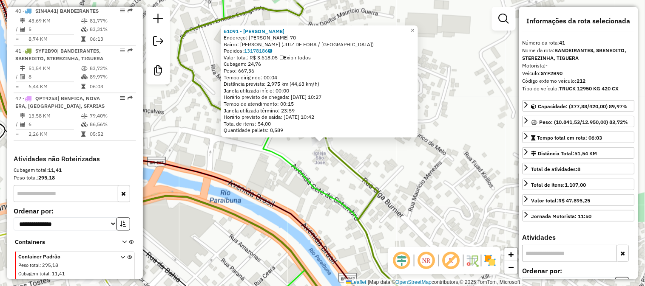
click at [328, 158] on div "61091 - LEDA FRIACA Endereço: [PERSON_NAME] 70 Bairro: [PERSON_NAME] (JUIZ DE F…" at bounding box center [322, 143] width 645 height 286
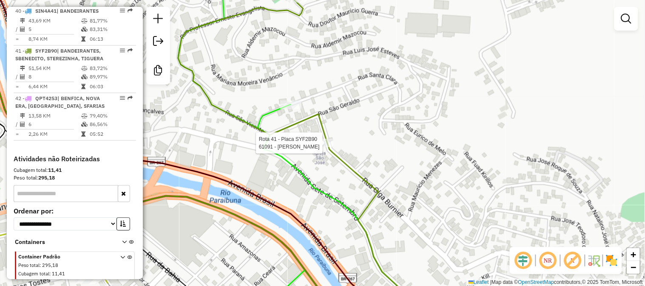
drag, startPoint x: 331, startPoint y: 176, endPoint x: 343, endPoint y: 230, distance: 55.2
click at [343, 230] on div "Rota 41 - Placa SYF2B90 61091 - LEDA FRIACA Janela de atendimento Grade de aten…" at bounding box center [322, 143] width 645 height 286
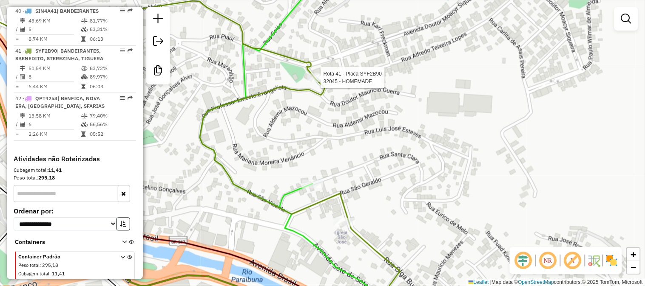
select select "**********"
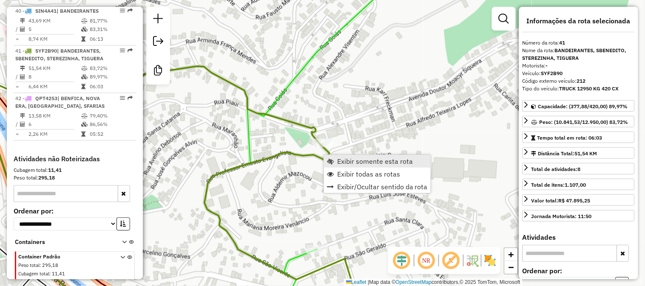
click at [337, 163] on span "Exibir somente esta rota" at bounding box center [375, 161] width 76 height 7
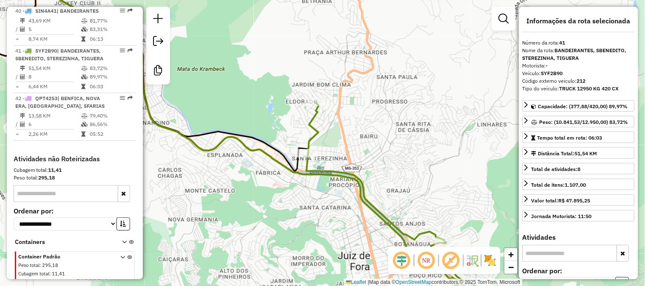
drag, startPoint x: 434, startPoint y: 187, endPoint x: 400, endPoint y: 143, distance: 56.0
click at [401, 144] on div "Janela de atendimento Grade de atendimento Capacidade Transportadoras Veículos …" at bounding box center [322, 143] width 645 height 286
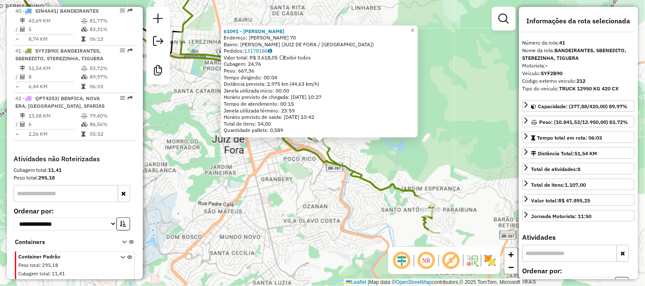
click at [375, 168] on div "61091 - LEDA FRIACA Endereço: [PERSON_NAME] 70 Bairro: [PERSON_NAME] (JUIZ DE F…" at bounding box center [322, 143] width 645 height 286
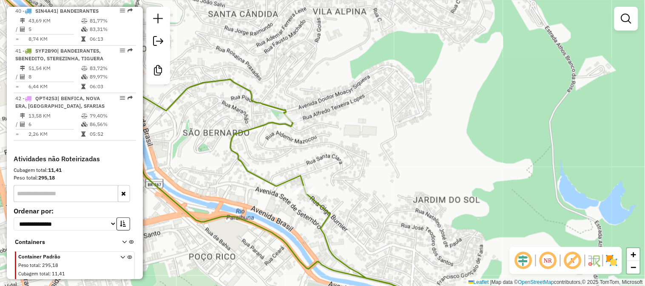
click at [300, 118] on div "Janela de atendimento Grade de atendimento Capacidade Transportadoras Veículos …" at bounding box center [322, 143] width 645 height 286
select select "**********"
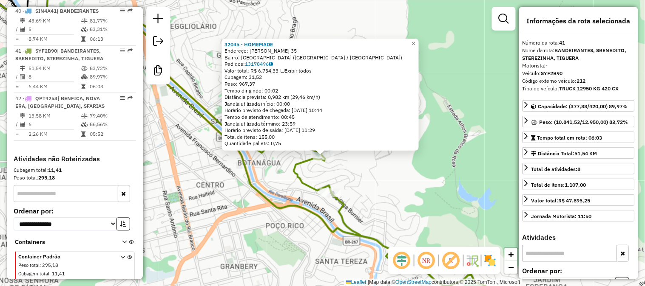
click at [324, 175] on div "32045 - HOMEMADE Endereço: [PERSON_NAME] 35 Bairro: [GEOGRAPHIC_DATA] ([GEOGRAP…" at bounding box center [322, 143] width 645 height 286
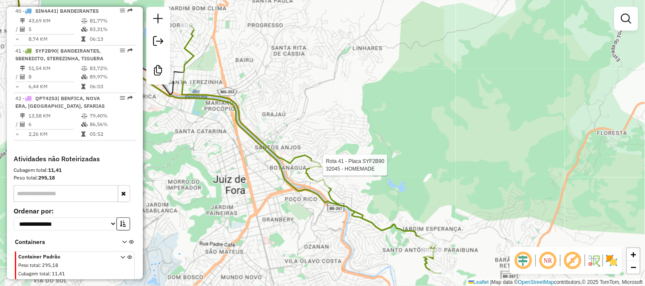
select select "**********"
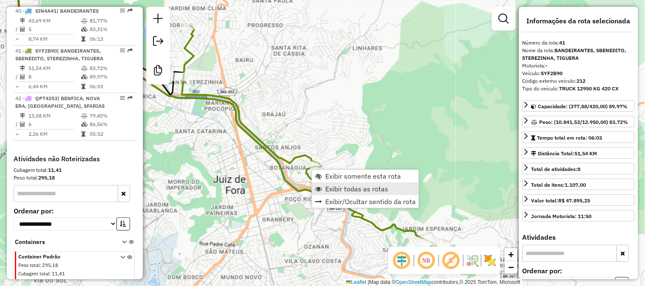
click at [324, 190] on link "Exibir todas as rotas" at bounding box center [365, 189] width 107 height 13
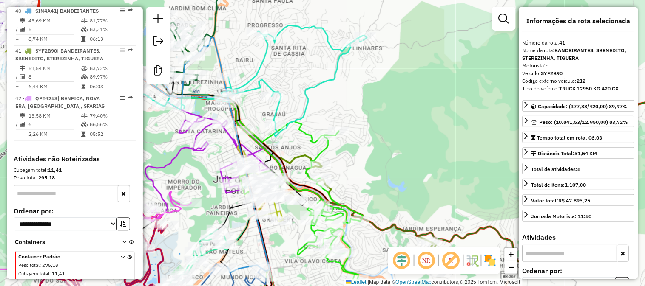
click at [418, 159] on div "Janela de atendimento Grade de atendimento Capacidade Transportadoras Veículos …" at bounding box center [322, 143] width 645 height 286
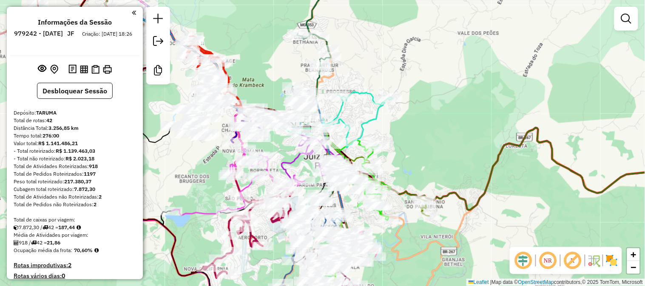
scroll to position [2104, 0]
